Goal: Learn about a topic

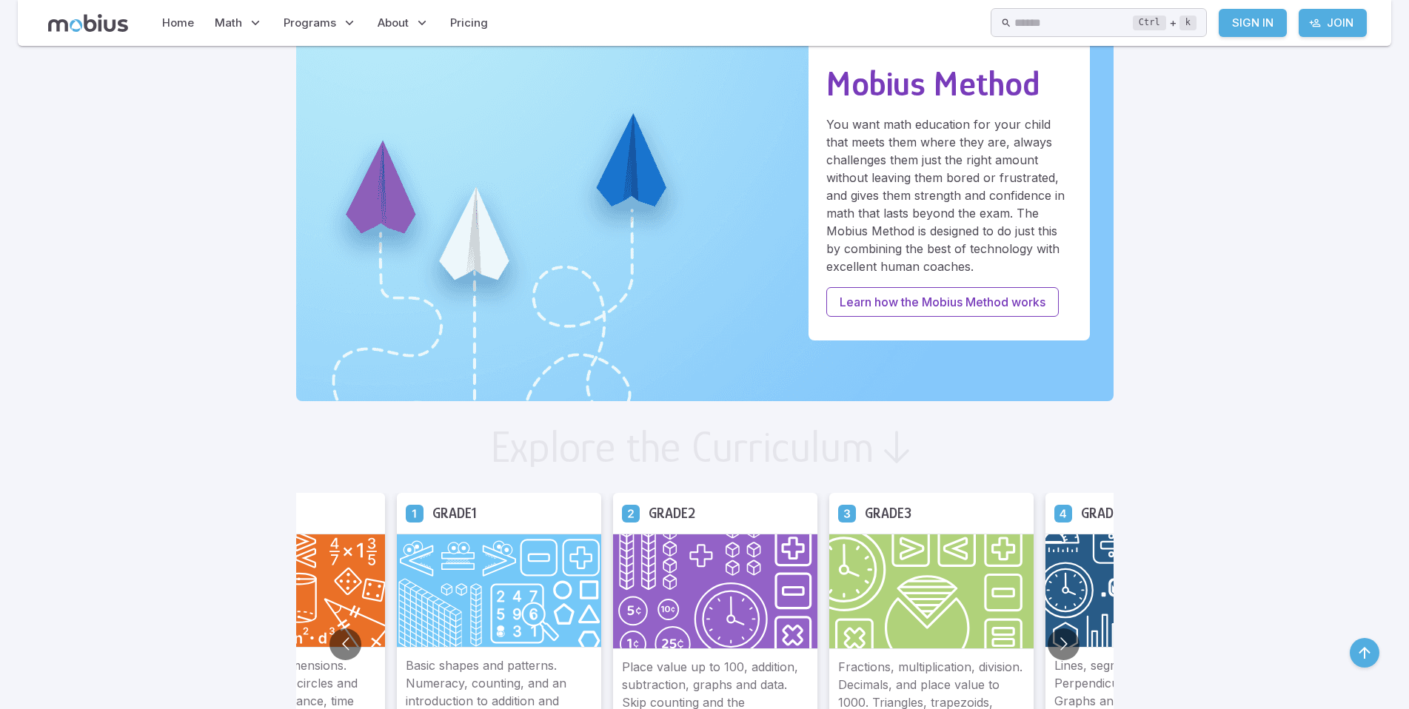
scroll to position [814, 0]
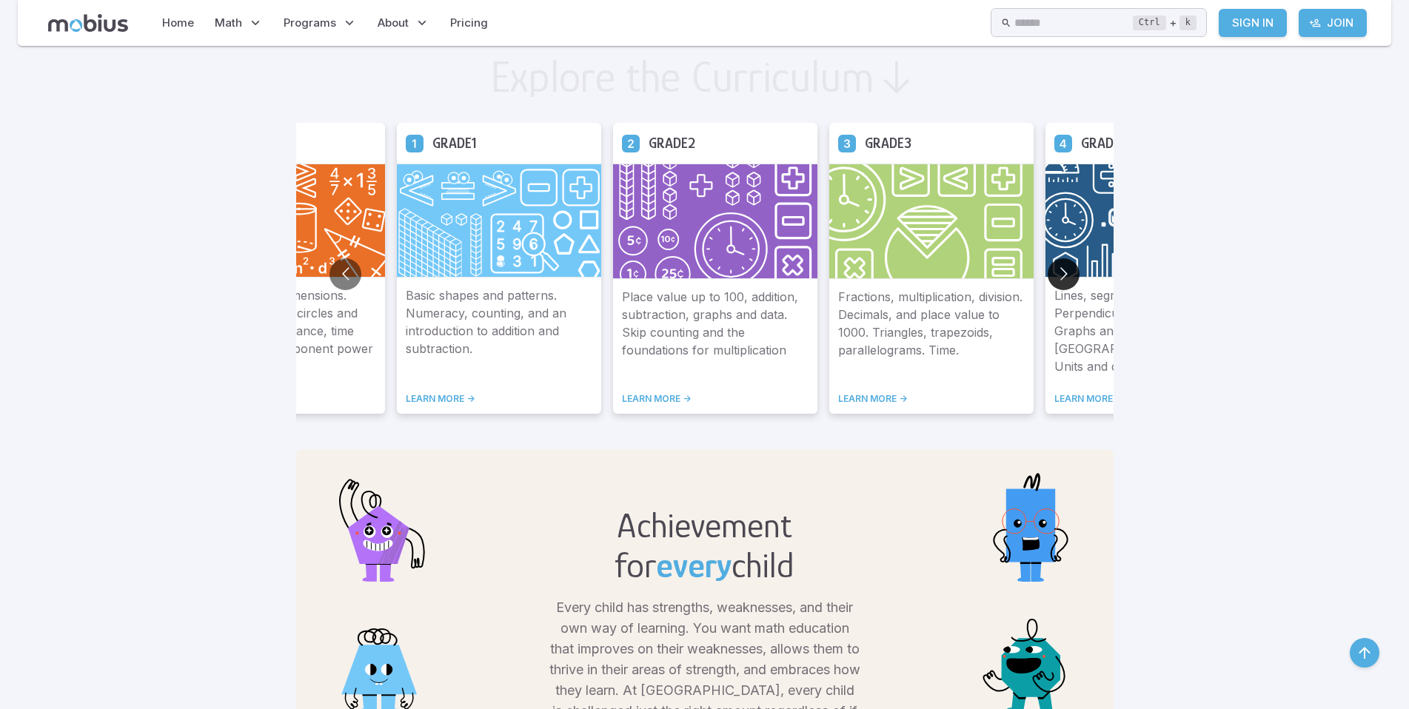
click at [1066, 280] on button "Go to next slide" at bounding box center [1064, 274] width 32 height 32
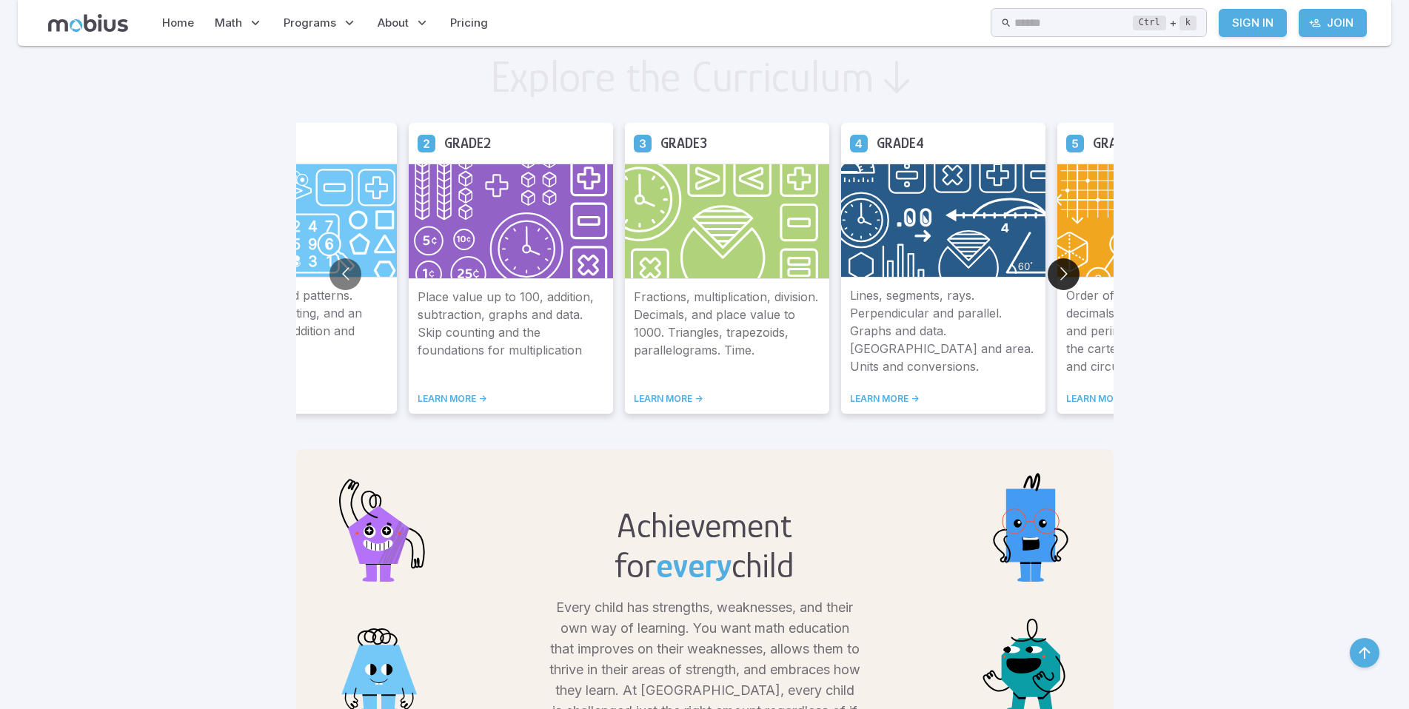
click at [1066, 280] on button "Go to next slide" at bounding box center [1064, 274] width 32 height 32
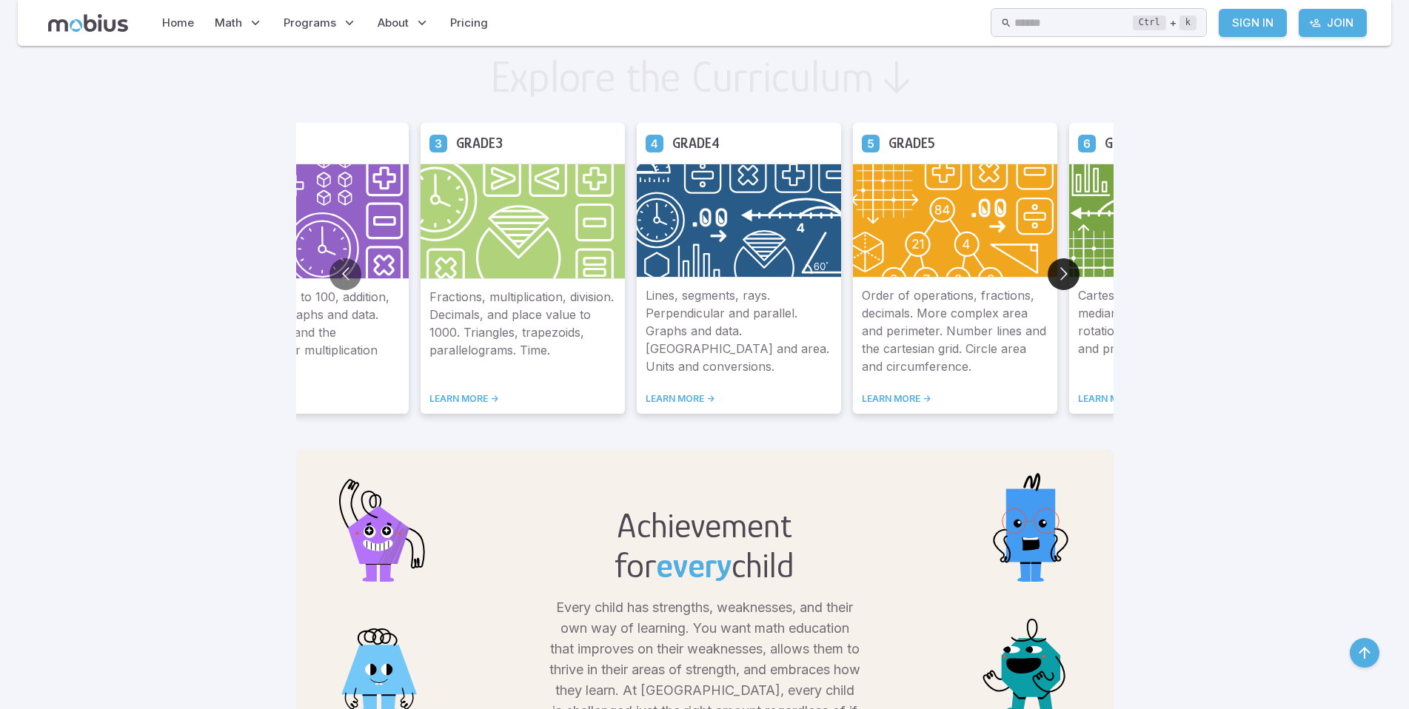
click at [1066, 280] on button "Go to next slide" at bounding box center [1064, 274] width 32 height 32
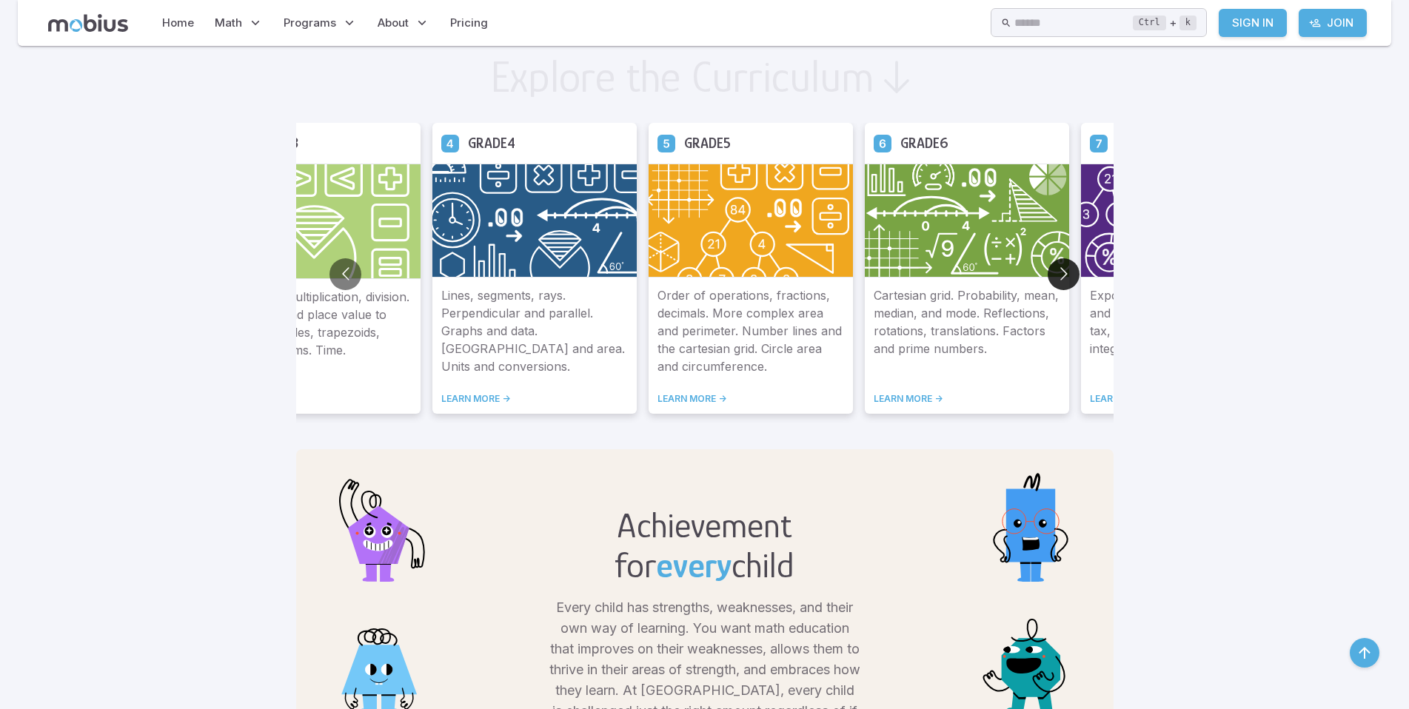
click at [1066, 280] on button "Go to next slide" at bounding box center [1064, 274] width 32 height 32
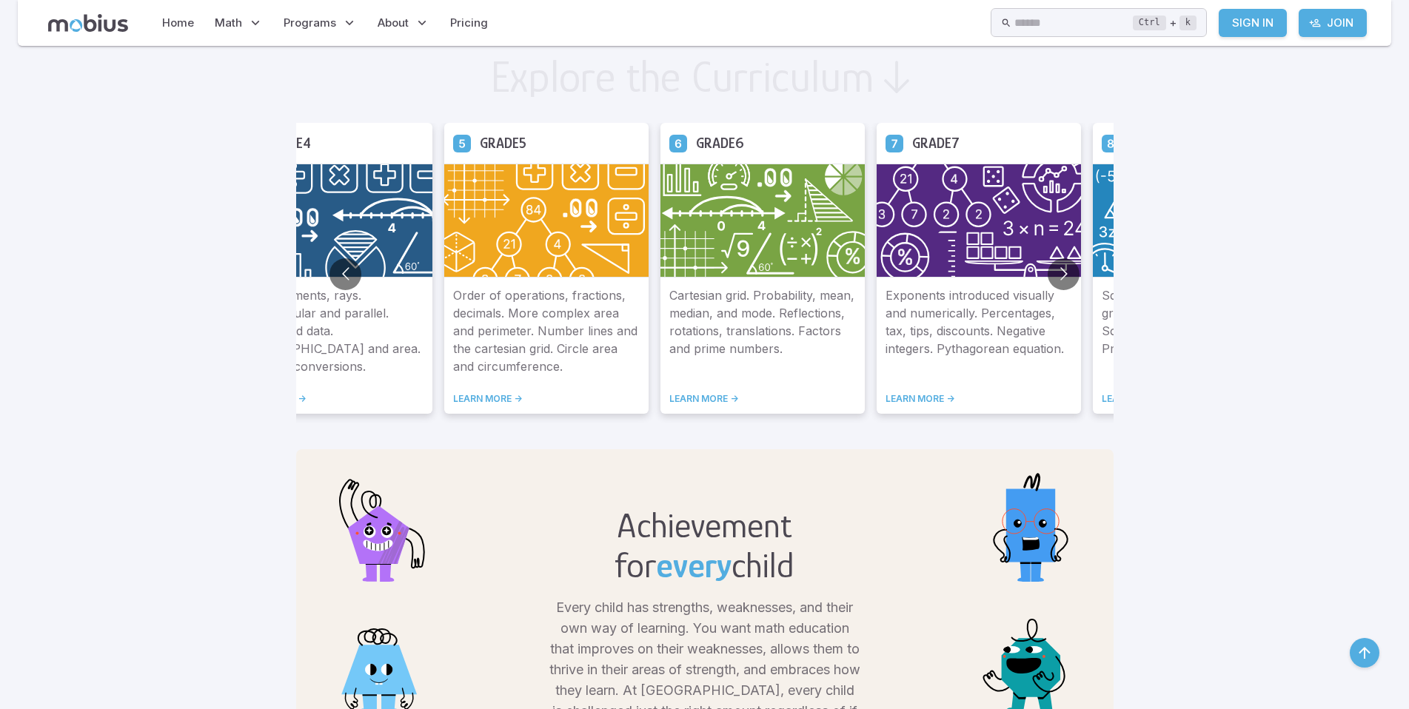
drag, startPoint x: 1066, startPoint y: 280, endPoint x: 969, endPoint y: 309, distance: 101.2
click at [1046, 286] on div "Grade 2 Place value up to 100, addition, subtraction, graphs and data. Skip cou…" at bounding box center [704, 274] width 817 height 303
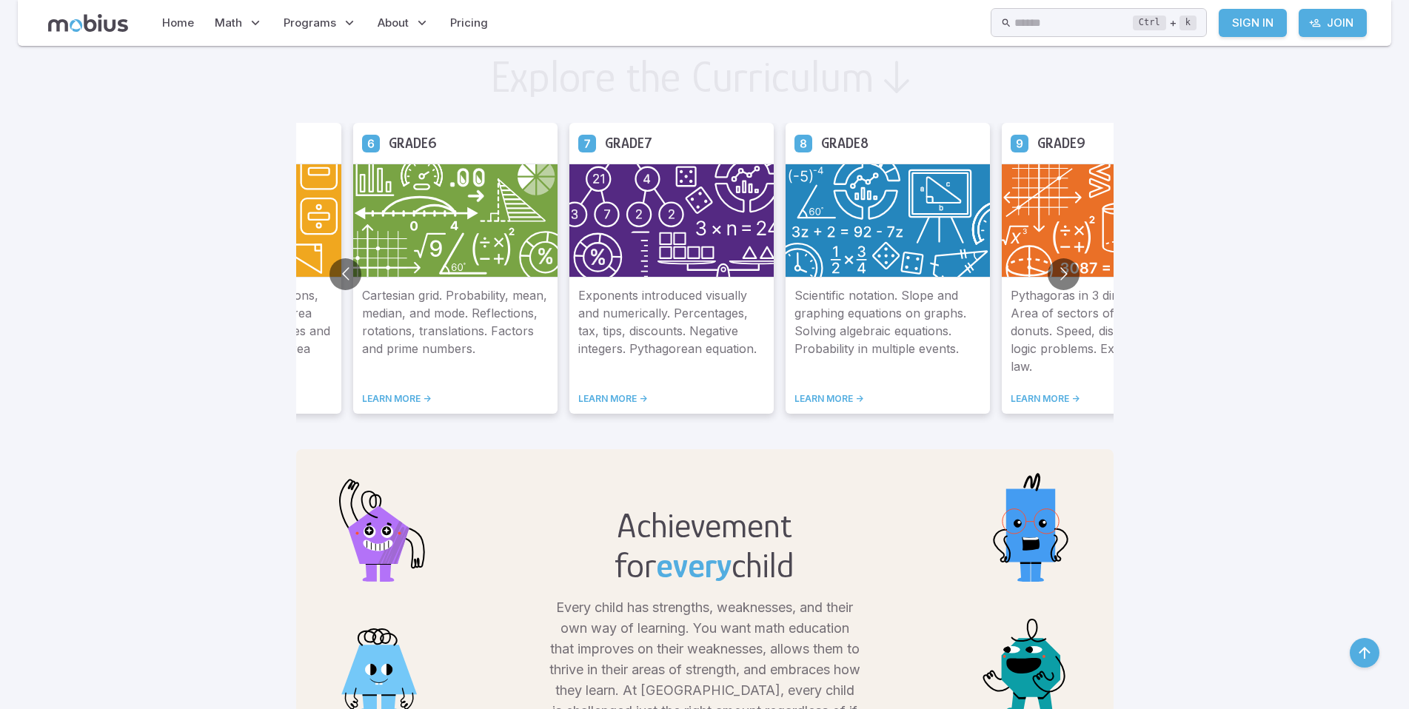
drag, startPoint x: 728, startPoint y: 336, endPoint x: 391, endPoint y: 341, distance: 336.9
click at [578, 341] on p "Exponents introduced visually and numerically. Percentages, tax, tips, discount…" at bounding box center [671, 331] width 187 height 89
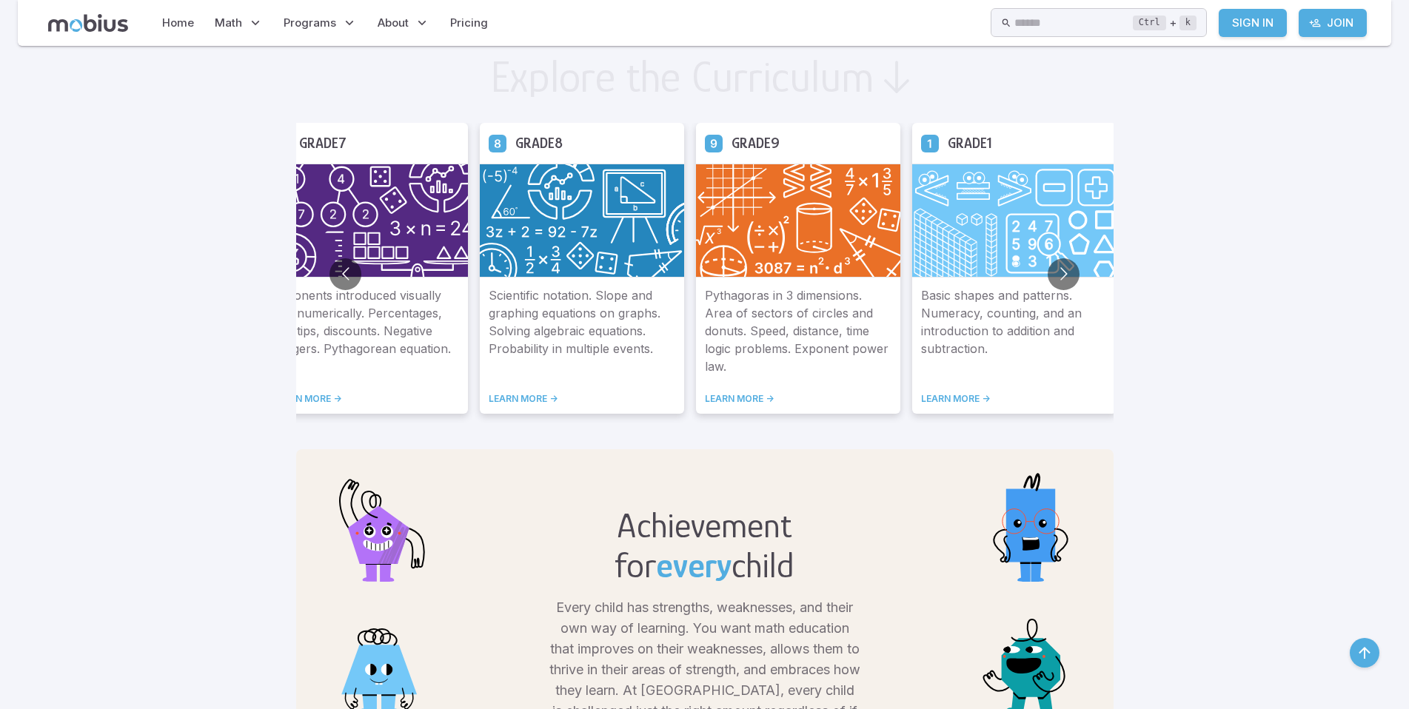
drag, startPoint x: 810, startPoint y: 352, endPoint x: 618, endPoint y: 358, distance: 192.6
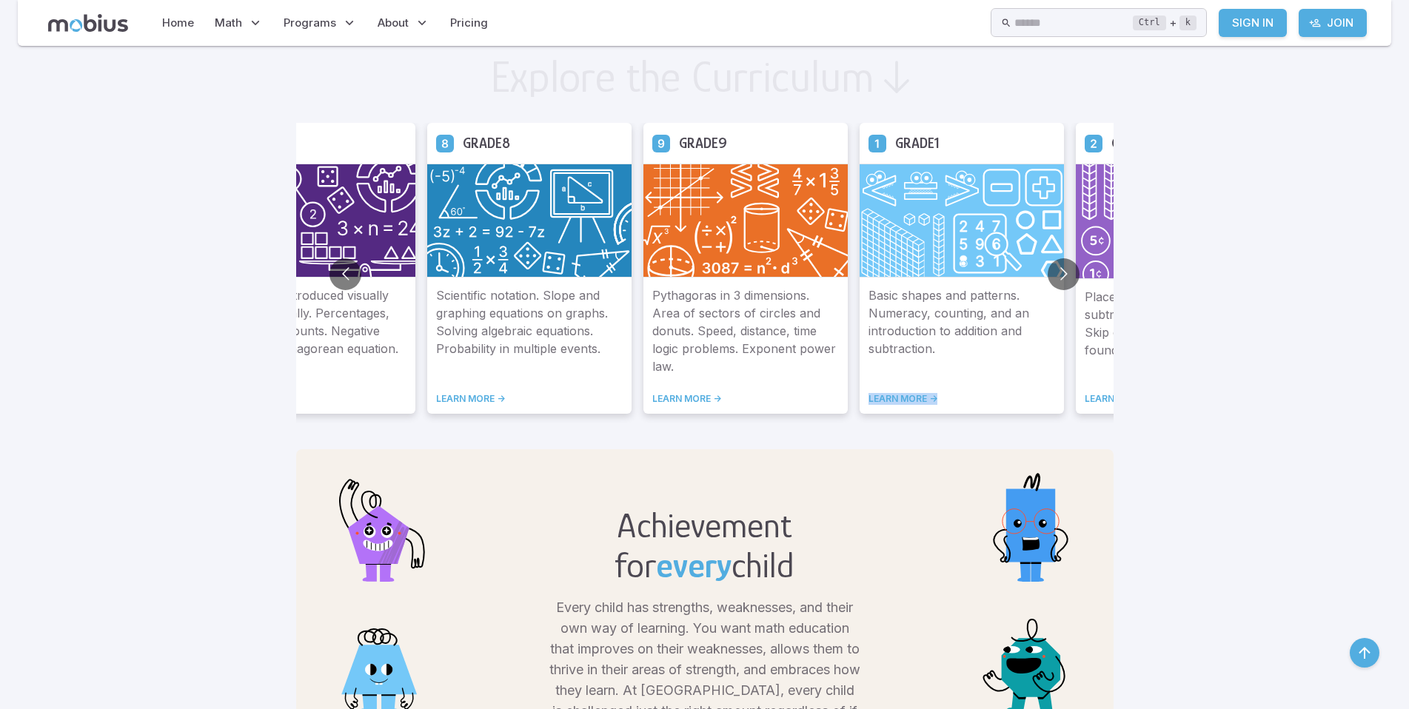
drag, startPoint x: 1006, startPoint y: 347, endPoint x: 1069, endPoint y: 391, distance: 76.6
click at [1064, 391] on div "Basic shapes and patterns. Numeracy, counting, and an introduction to addition …" at bounding box center [962, 346] width 204 height 136
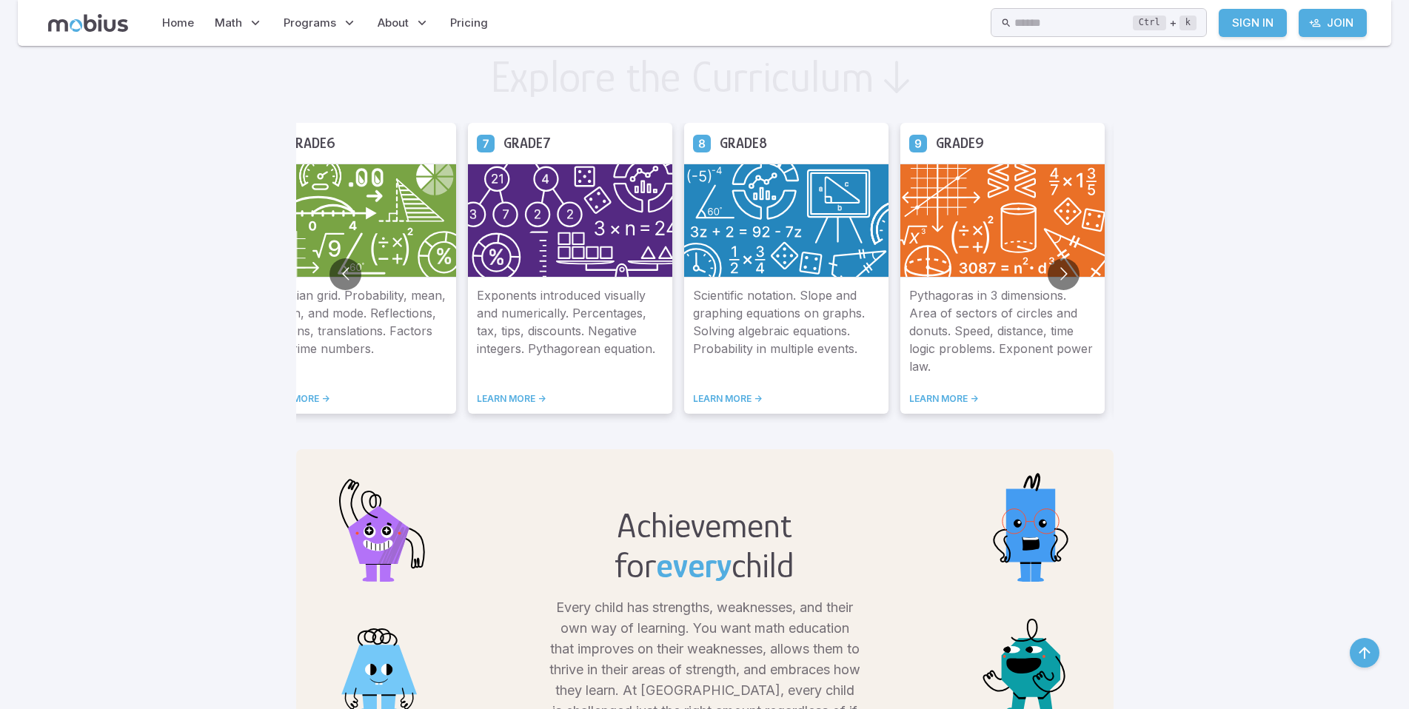
drag, startPoint x: 1332, startPoint y: 406, endPoint x: 1319, endPoint y: 403, distance: 13.7
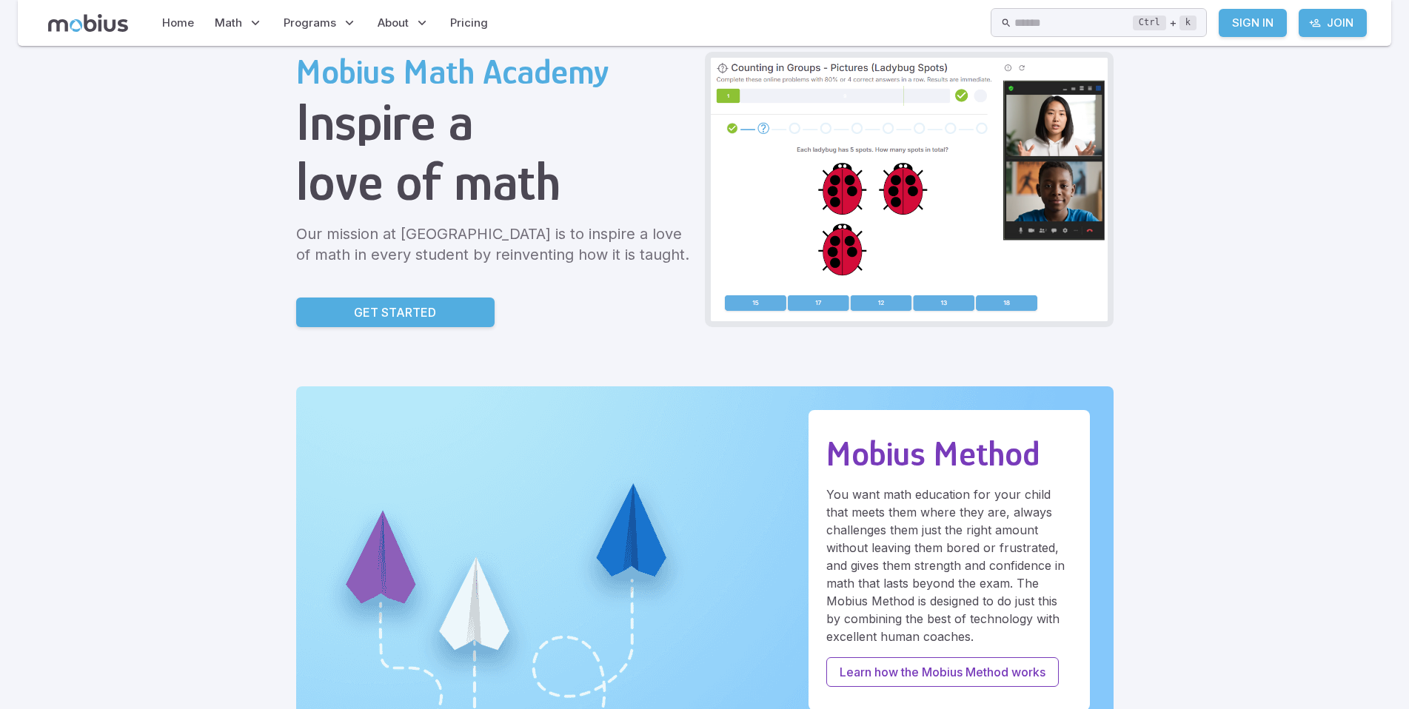
scroll to position [0, 0]
